Goal: Information Seeking & Learning: Learn about a topic

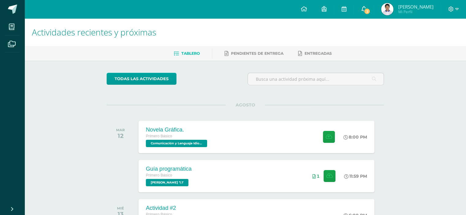
click at [371, 11] on span "2" at bounding box center [367, 11] width 7 height 7
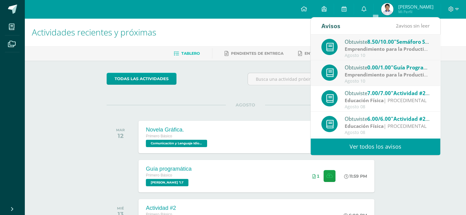
click at [395, 150] on link "Ver todos los avisos" at bounding box center [376, 147] width 130 height 17
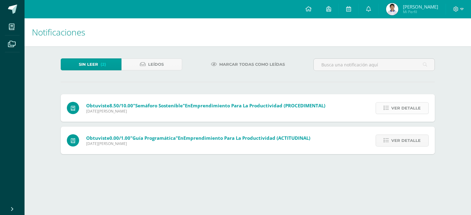
click at [410, 109] on span "Ver detalle" at bounding box center [405, 108] width 29 height 11
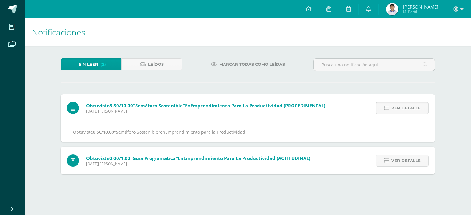
click at [410, 109] on span "Ver detalle" at bounding box center [405, 108] width 29 height 11
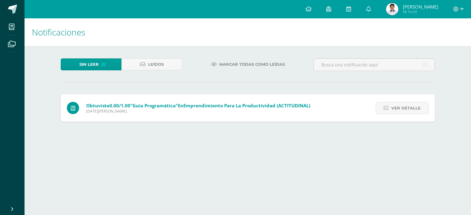
click at [410, 109] on span "Ver detalle" at bounding box center [405, 108] width 29 height 11
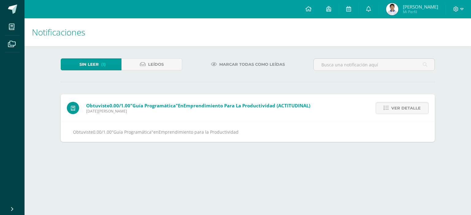
click at [410, 109] on span "Ver detalle" at bounding box center [405, 108] width 29 height 11
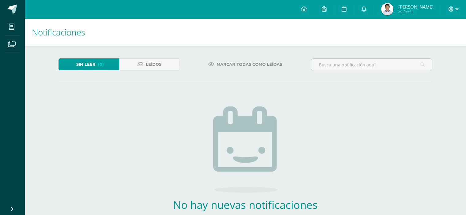
click at [394, 9] on img at bounding box center [387, 9] width 12 height 12
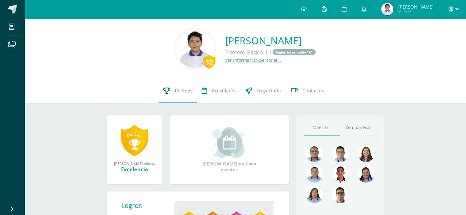
click at [176, 90] on span "Punteos" at bounding box center [183, 91] width 17 height 6
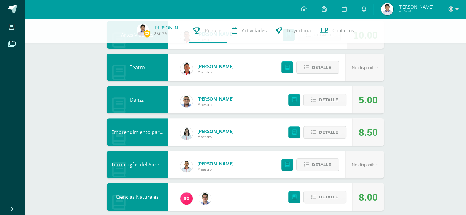
scroll to position [207, 0]
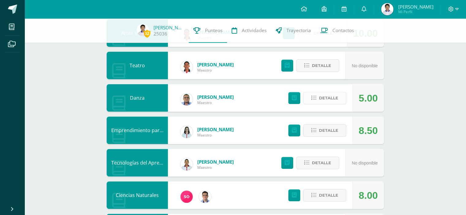
click at [334, 99] on span "Detalle" at bounding box center [328, 98] width 19 height 11
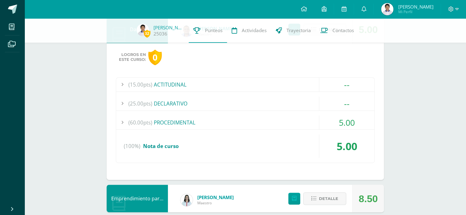
scroll to position [277, 0]
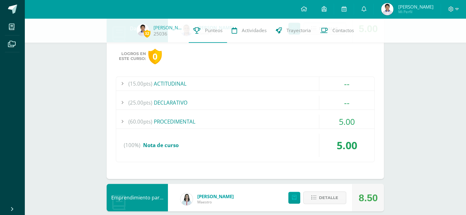
click at [240, 123] on div "(60.00pts) PROCEDIMENTAL" at bounding box center [245, 122] width 258 height 14
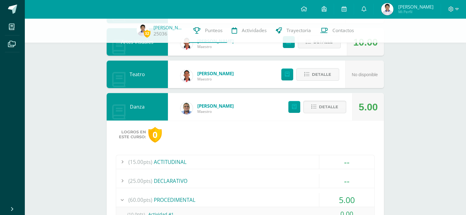
scroll to position [200, 0]
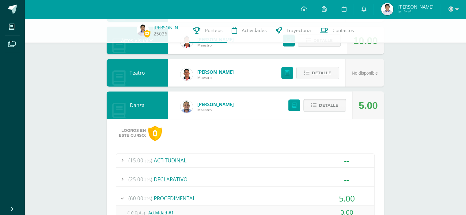
click at [323, 101] on span "Detalle" at bounding box center [328, 105] width 19 height 11
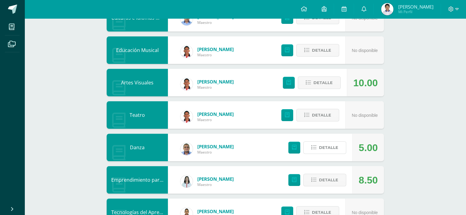
scroll to position [0, 0]
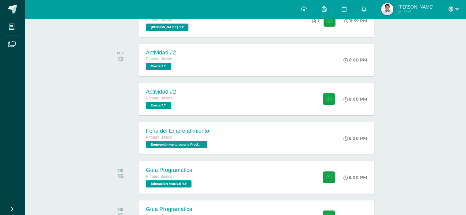
scroll to position [158, 0]
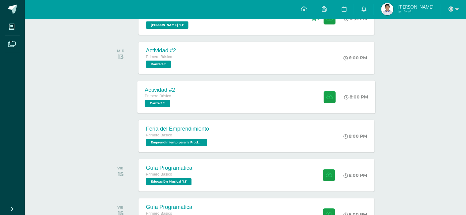
click at [256, 98] on div "Actividad #2 Primero Básico Danza '1.1' 8:00 PM Actividad #2 [GEOGRAPHIC_DATA]" at bounding box center [257, 97] width 238 height 33
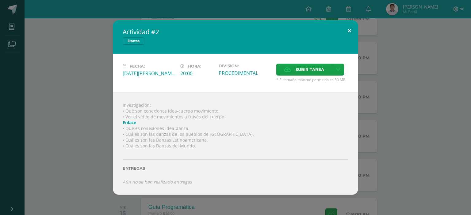
click at [349, 30] on button at bounding box center [349, 30] width 17 height 21
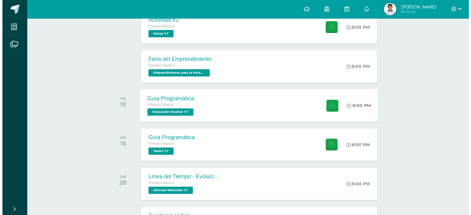
scroll to position [230, 0]
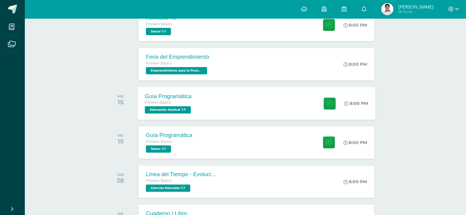
click at [217, 99] on div "Guía Programática Primero Básico Educación Musical '1.1' 8:00 PM Guía Programát…" at bounding box center [257, 103] width 238 height 33
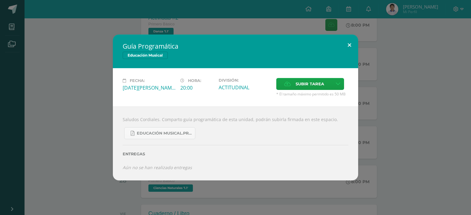
click at [349, 44] on button at bounding box center [349, 45] width 17 height 21
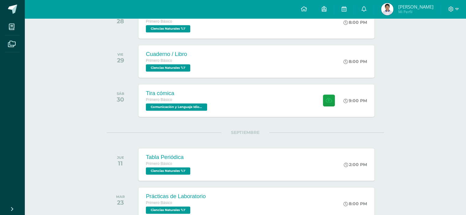
scroll to position [429, 0]
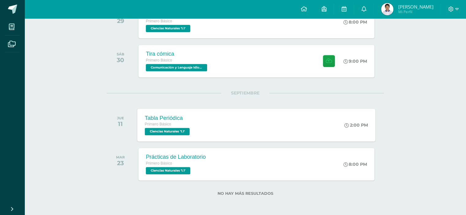
click at [223, 137] on div "Tabla Periódica Primero Básico Ciencias Naturales '1.1' 2:00 PM Tabla Periódica…" at bounding box center [257, 125] width 238 height 33
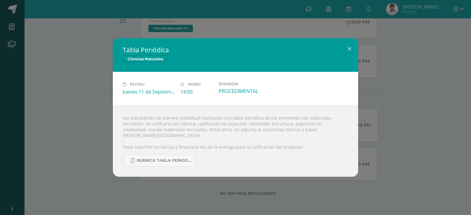
click at [223, 137] on div "Los estudiantes de manera individual realizarán una tabla periódica de los elem…" at bounding box center [235, 141] width 245 height 72
click at [348, 51] on button at bounding box center [349, 48] width 17 height 21
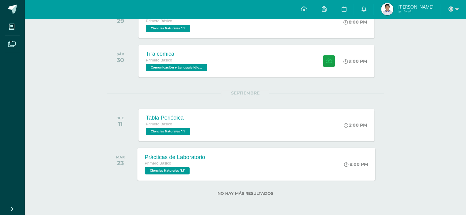
click at [213, 163] on div "Prácticas de Laboratorio Primero Básico Ciencias Naturales '1.1' 8:00 PM Prácti…" at bounding box center [257, 164] width 238 height 33
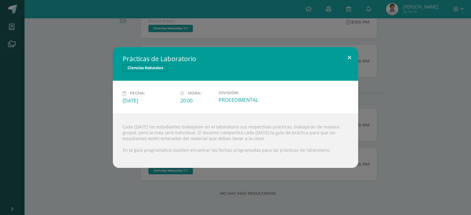
click at [349, 56] on button at bounding box center [349, 57] width 17 height 21
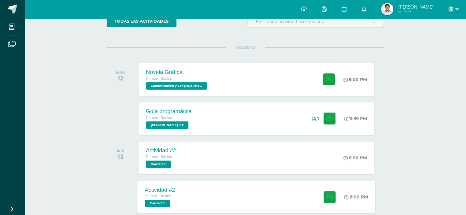
scroll to position [57, 0]
click at [231, 198] on div "Actividad #2 Primero Básico Danza '1.1' 8:00 PM Actividad #2 Danza Fecha: Hora:" at bounding box center [257, 197] width 238 height 33
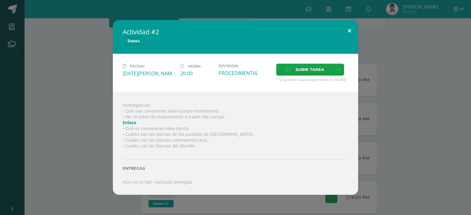
click at [351, 33] on button at bounding box center [349, 30] width 17 height 21
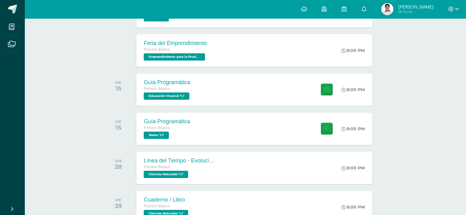
scroll to position [250, 2]
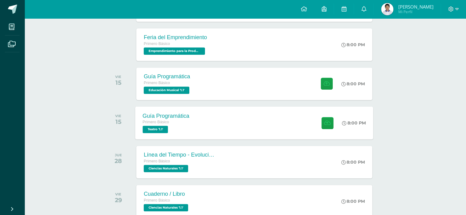
click at [193, 124] on div "Guía Programática Primero Básico Teatro '1.1'" at bounding box center [166, 123] width 62 height 33
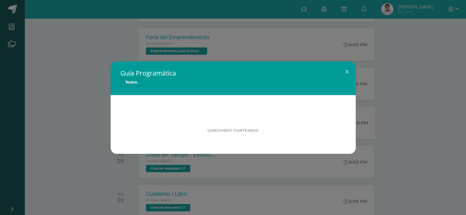
scroll to position [250, 0]
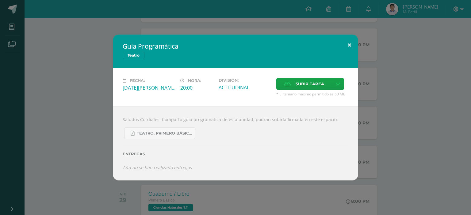
click at [349, 40] on button at bounding box center [349, 45] width 17 height 21
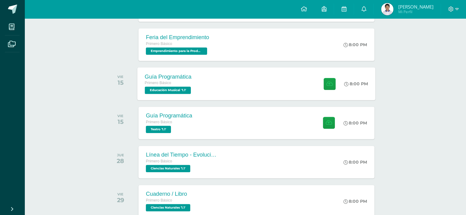
click at [278, 78] on div "Guía Programática Primero Básico Educación Musical '1.1' 8:00 PM Guía Programát…" at bounding box center [257, 83] width 238 height 33
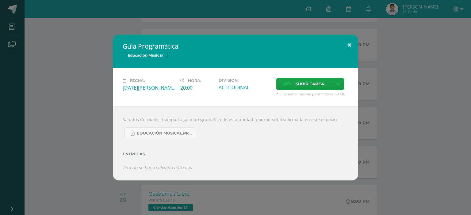
click at [350, 44] on button at bounding box center [349, 45] width 17 height 21
